Goal: Task Accomplishment & Management: Use online tool/utility

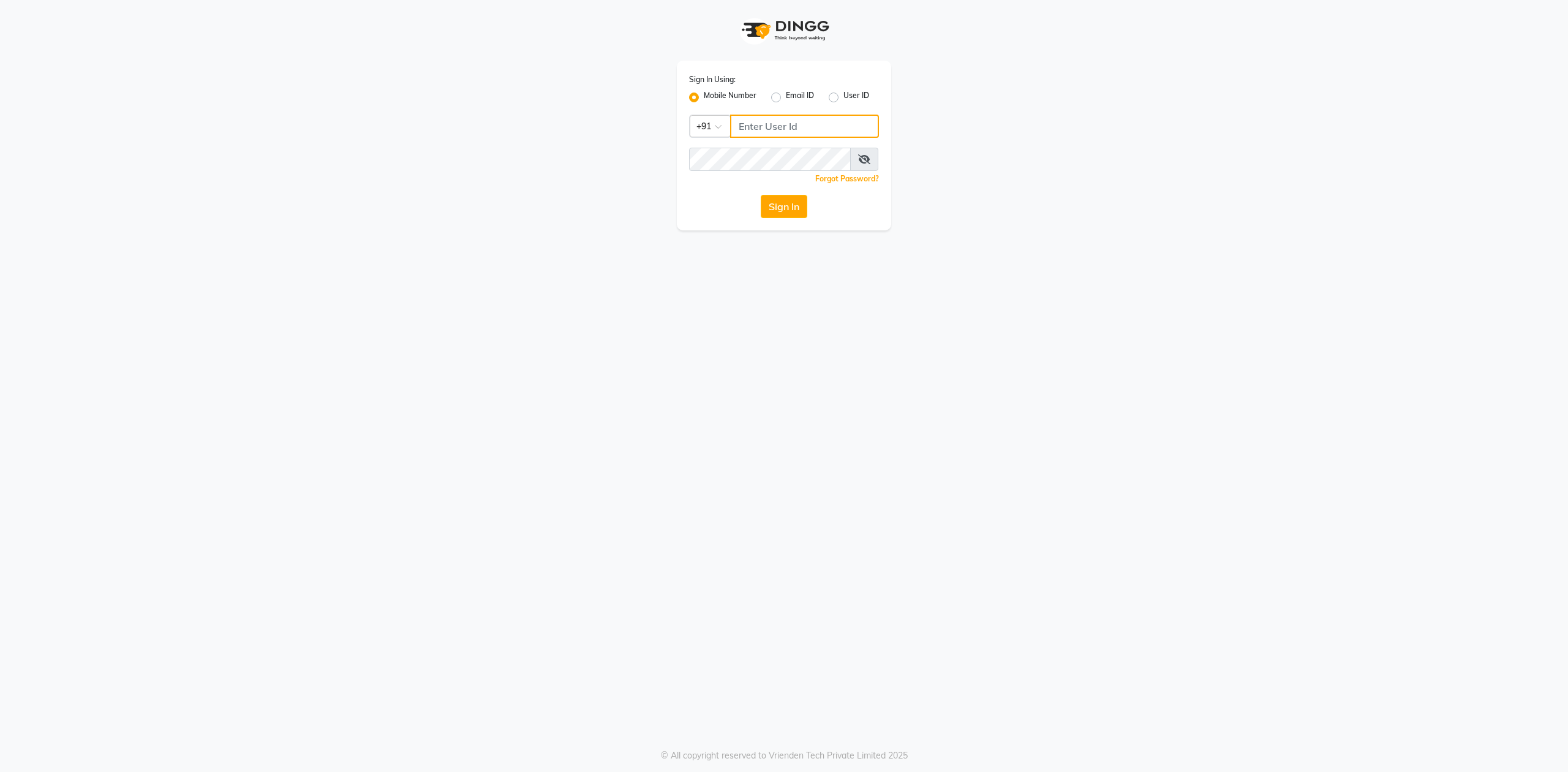
click at [777, 124] on input "Username" at bounding box center [805, 125] width 149 height 23
type input "8130700721"
click at [761, 195] on button "Sign In" at bounding box center [784, 206] width 47 height 23
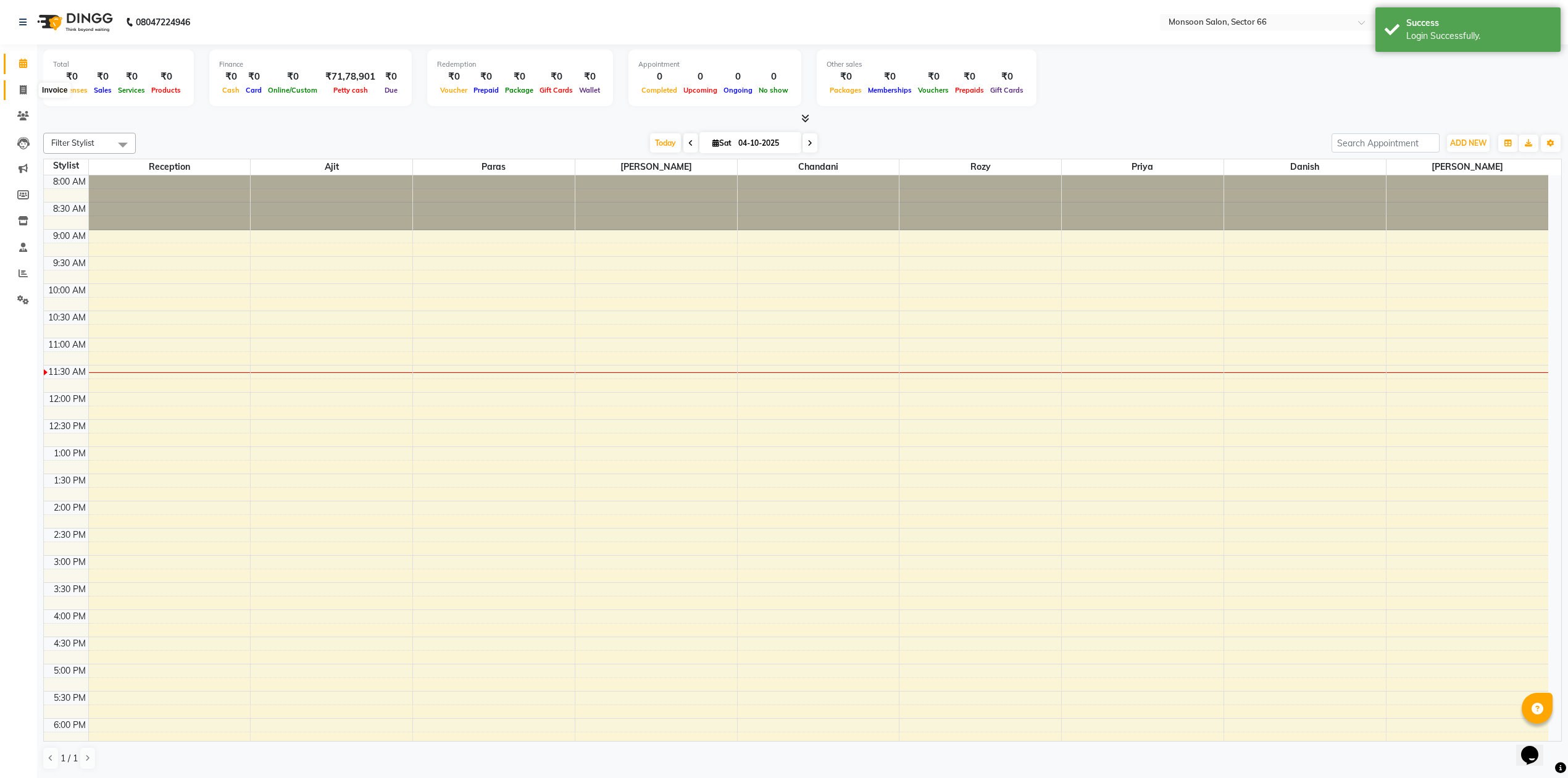
click at [23, 87] on icon at bounding box center [22, 90] width 6 height 9
select select "service"
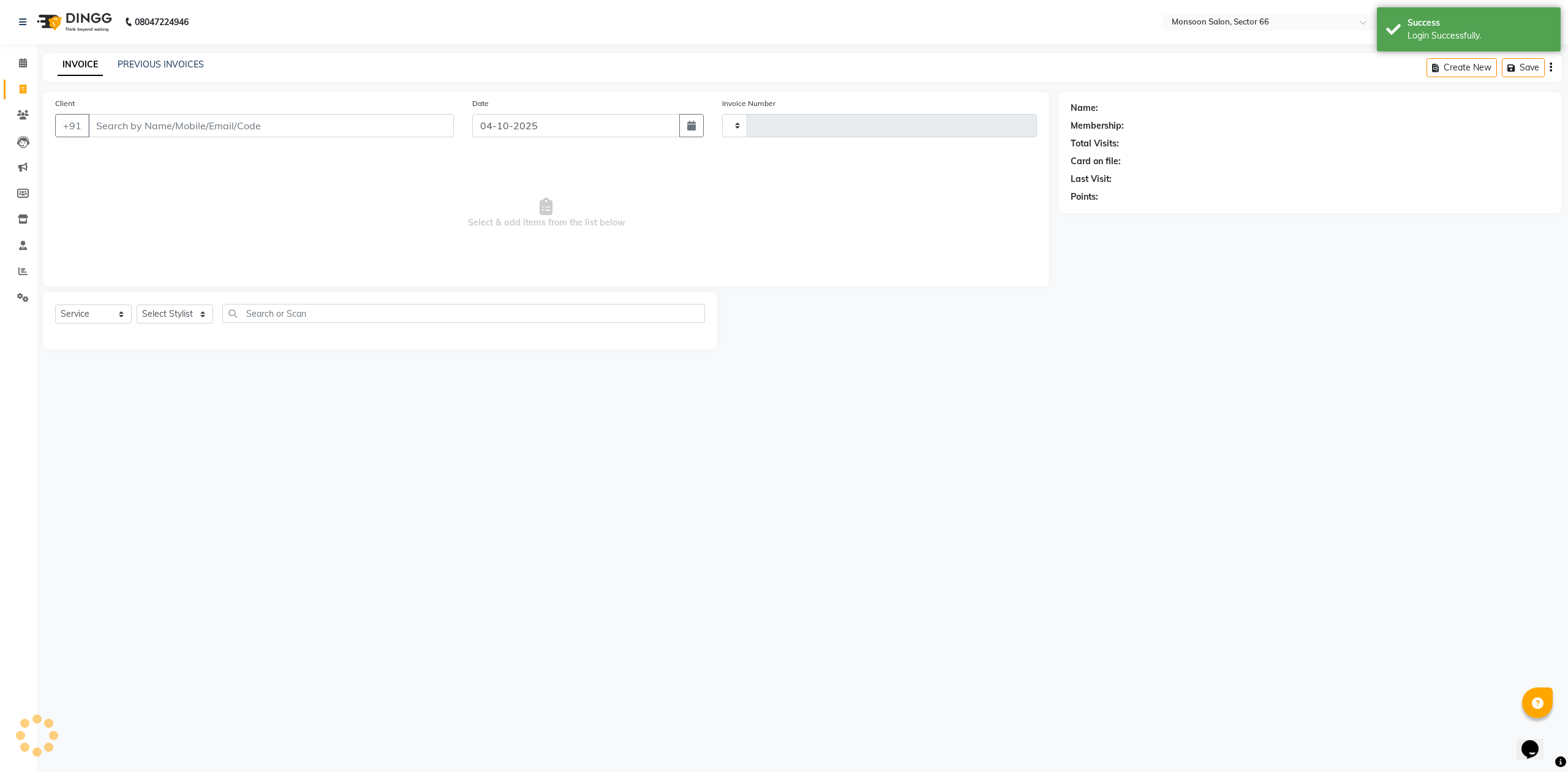
type input "1304"
select select "3741"
click at [178, 127] on input "Client" at bounding box center [271, 125] width 366 height 23
click at [21, 84] on icon at bounding box center [22, 89] width 6 height 9
select select "service"
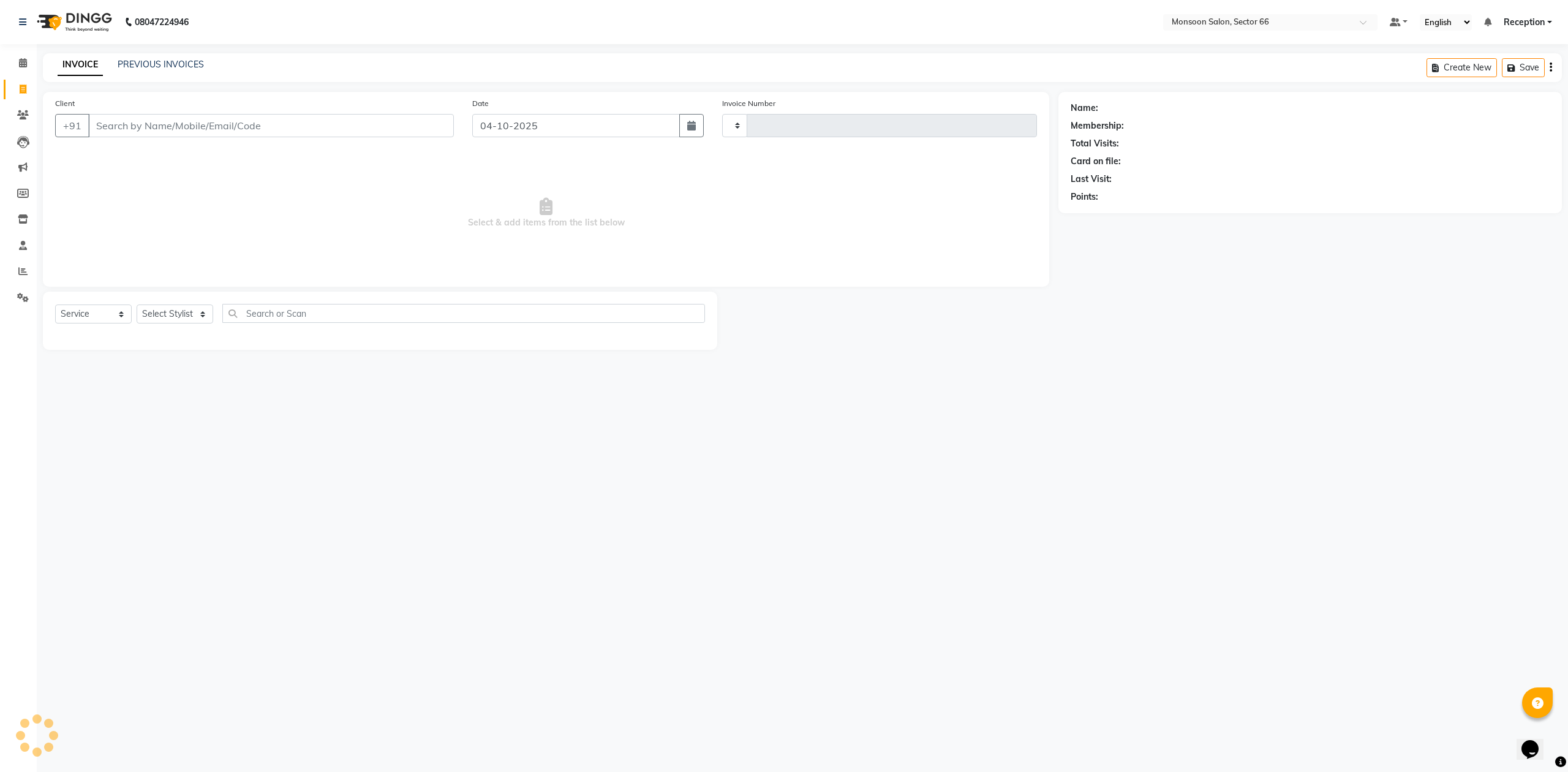
type input "1304"
select select "3741"
